Goal: Navigation & Orientation: Go to known website

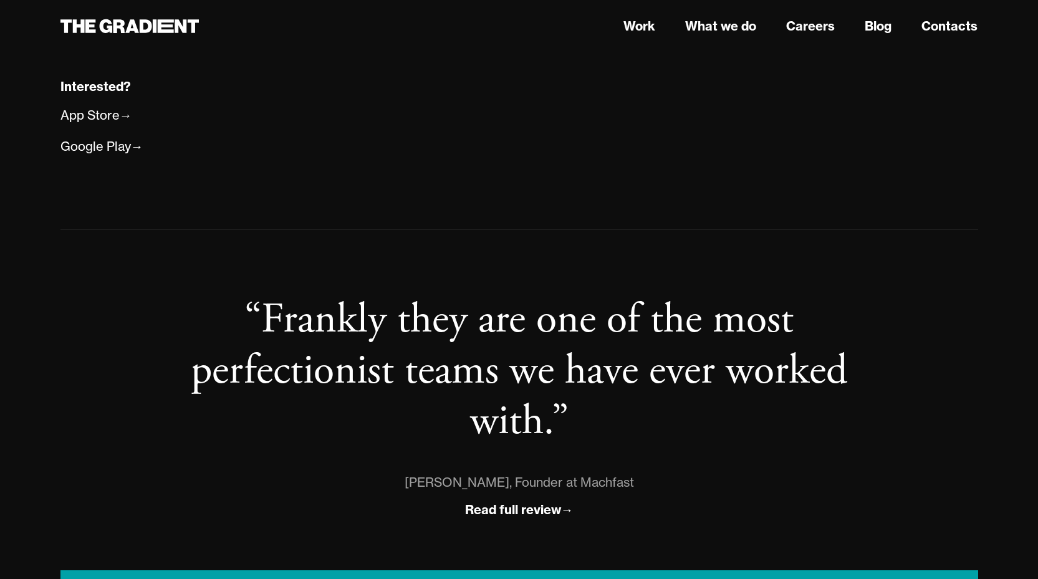
scroll to position [999, 0]
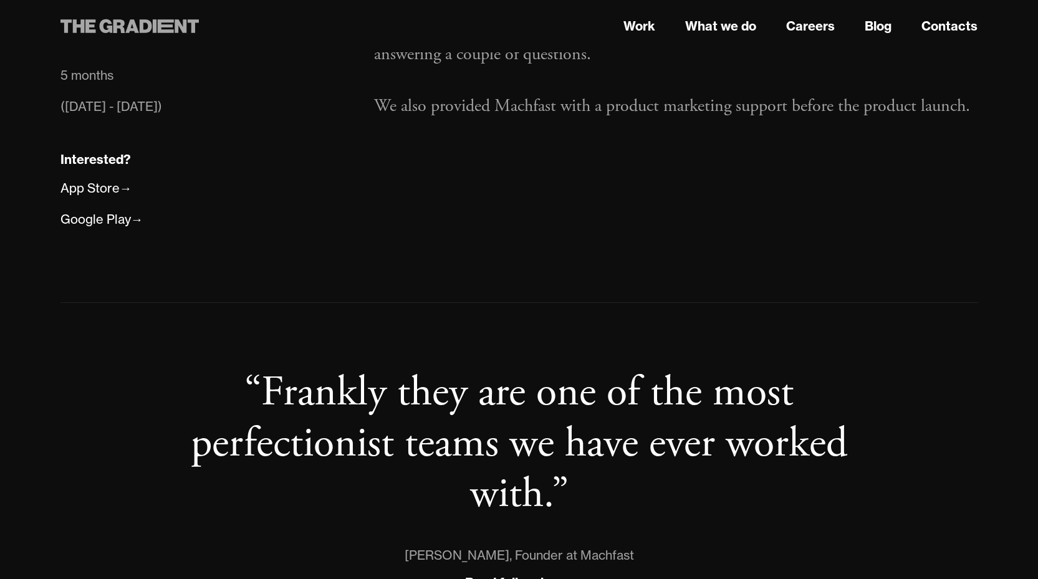
click at [150, 21] on icon at bounding box center [129, 26] width 139 height 22
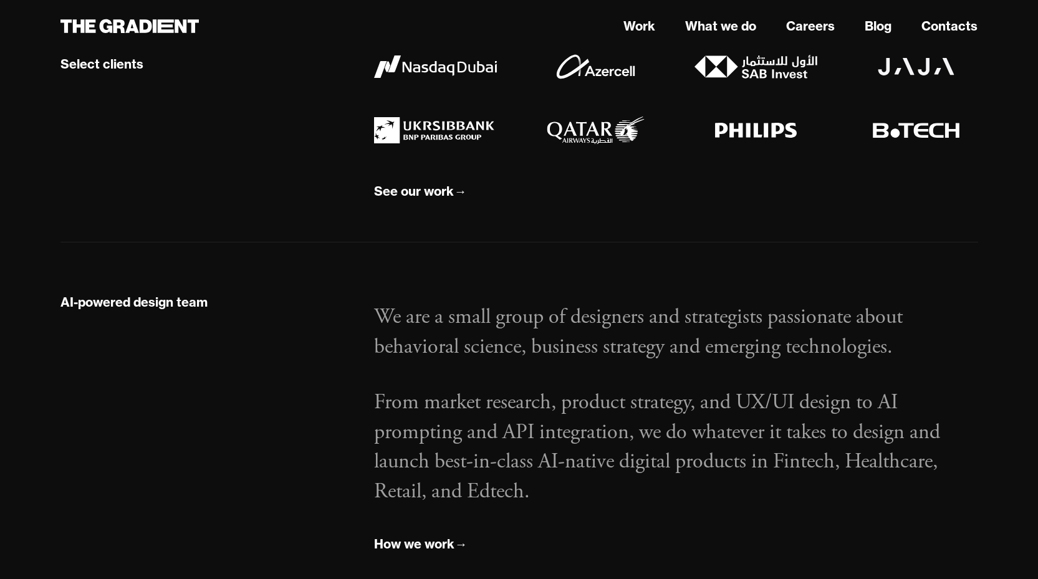
scroll to position [1184, 0]
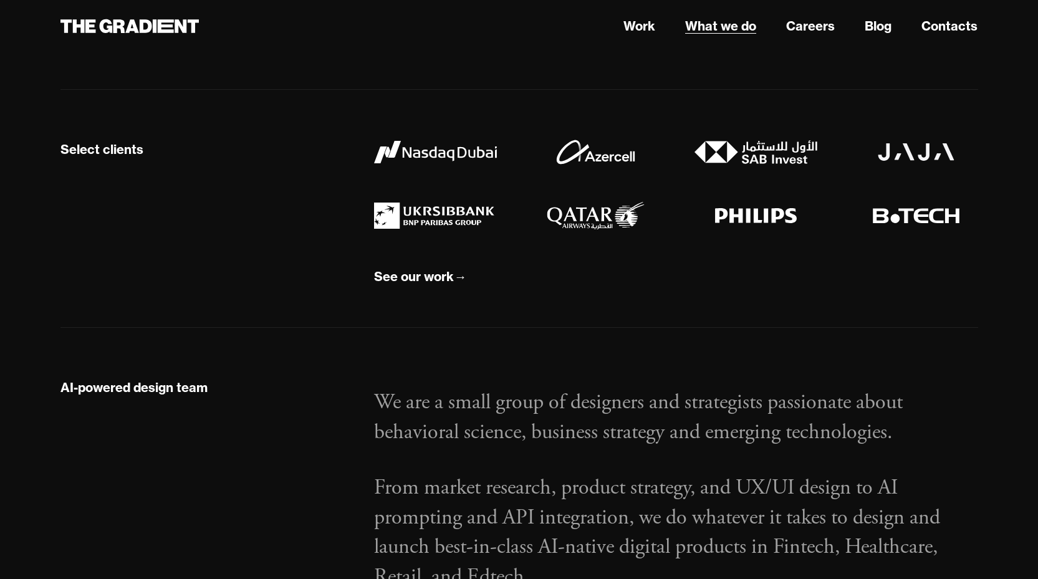
click at [701, 24] on link "What we do" at bounding box center [720, 26] width 71 height 19
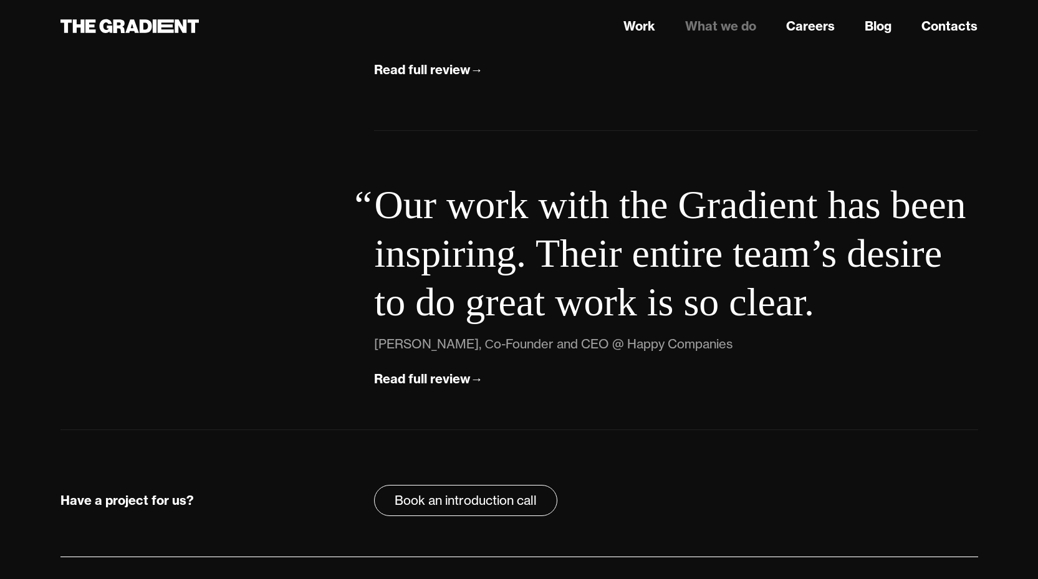
scroll to position [4425, 0]
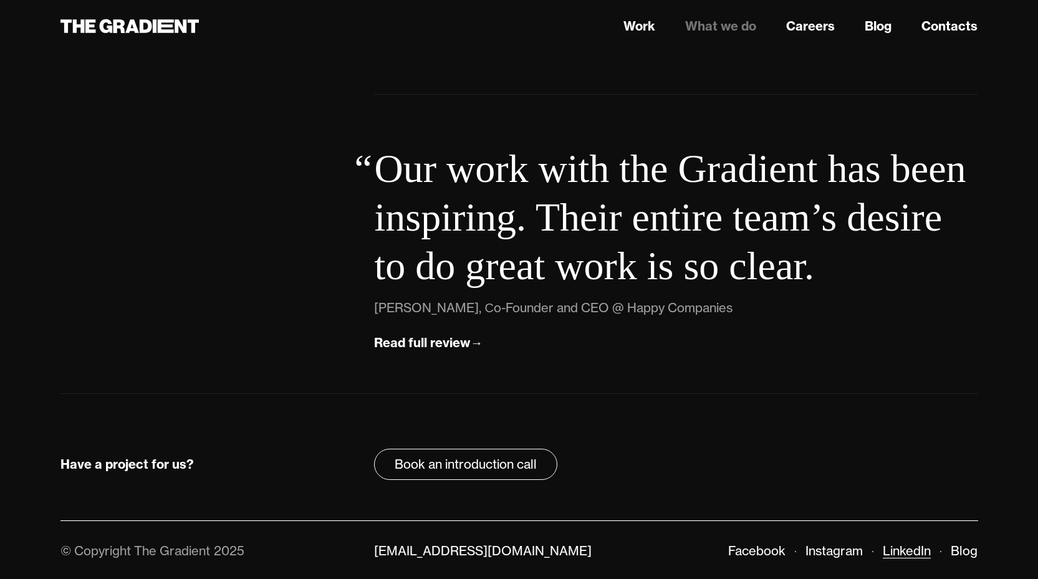
click at [921, 549] on link "LinkedIn" at bounding box center [907, 551] width 48 height 16
